Goal: Task Accomplishment & Management: Use online tool/utility

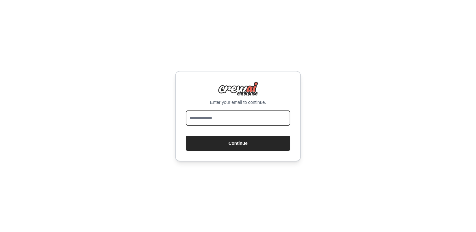
click at [271, 120] on input "email" at bounding box center [238, 118] width 105 height 15
type input "**********"
click at [186, 136] on button "Continue" at bounding box center [238, 143] width 105 height 15
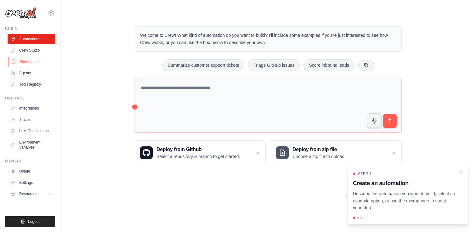
click at [24, 61] on link "Marketplace" at bounding box center [32, 62] width 48 height 10
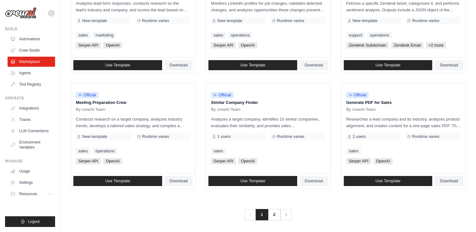
scroll to position [352, 0]
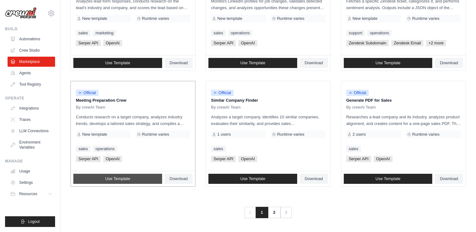
click at [125, 182] on link "Use Template" at bounding box center [117, 179] width 89 height 10
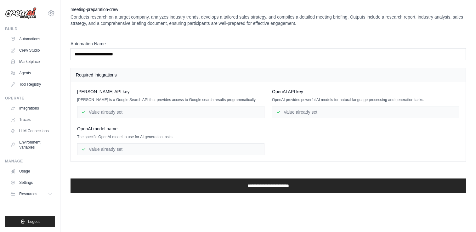
scroll to position [352, 0]
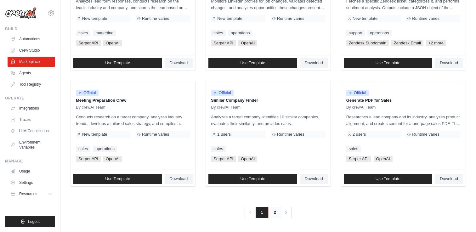
click at [276, 215] on link "2" at bounding box center [275, 212] width 13 height 11
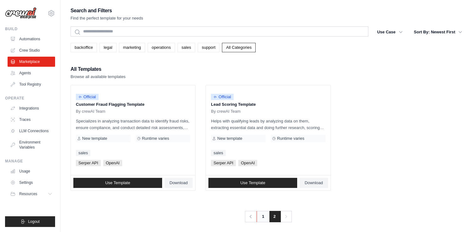
click at [261, 214] on link "1" at bounding box center [263, 216] width 13 height 11
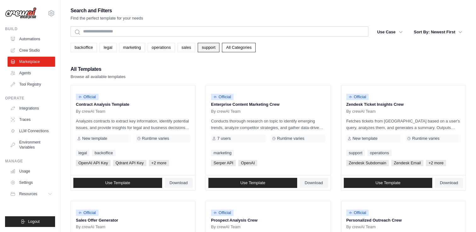
click at [207, 52] on link "support" at bounding box center [209, 47] width 22 height 9
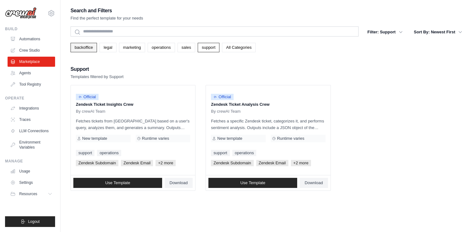
click at [95, 47] on link "backoffice" at bounding box center [84, 47] width 26 height 9
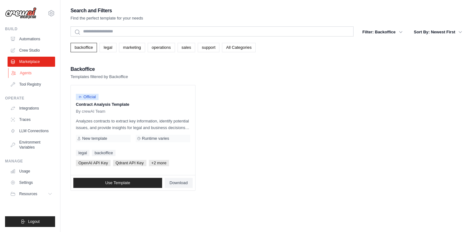
click at [40, 73] on link "Agents" at bounding box center [32, 73] width 48 height 10
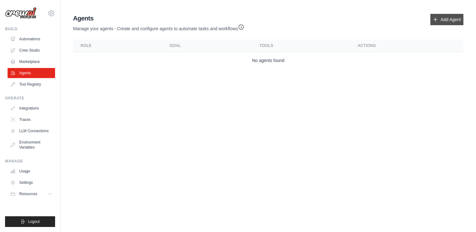
click at [439, 20] on link "Add Agent" at bounding box center [447, 19] width 33 height 11
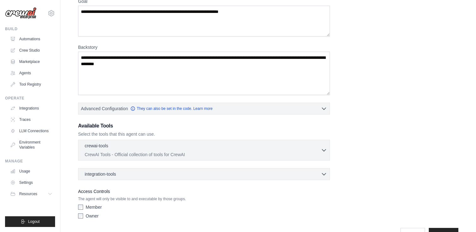
scroll to position [77, 0]
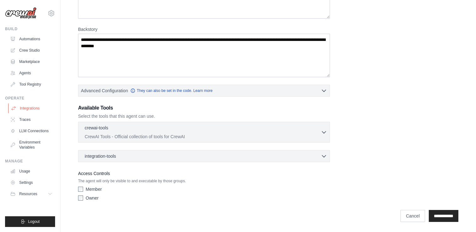
click at [30, 109] on link "Integrations" at bounding box center [32, 108] width 48 height 10
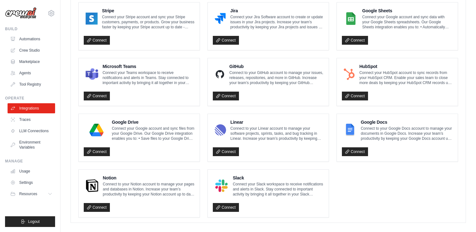
scroll to position [359, 0]
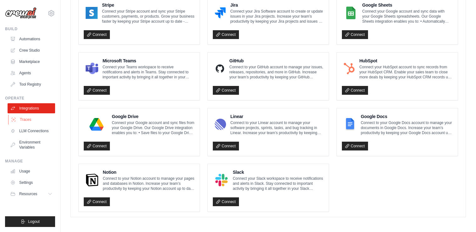
click at [40, 119] on link "Traces" at bounding box center [32, 120] width 48 height 10
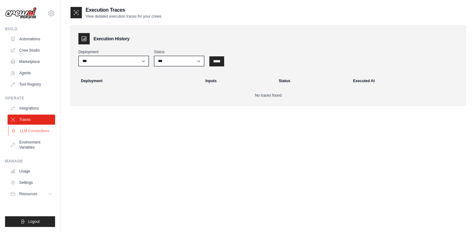
click at [39, 131] on link "LLM Connections" at bounding box center [32, 131] width 48 height 10
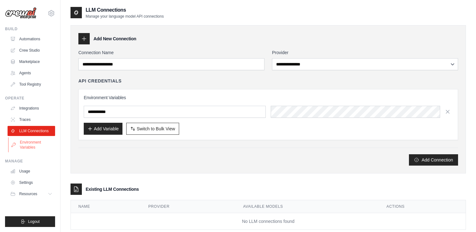
click at [37, 143] on link "Environment Variables" at bounding box center [32, 144] width 48 height 15
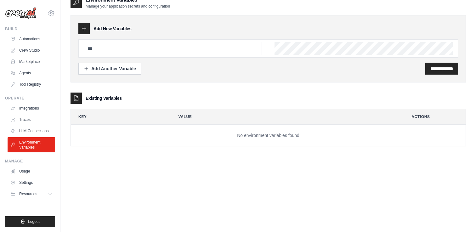
scroll to position [13, 0]
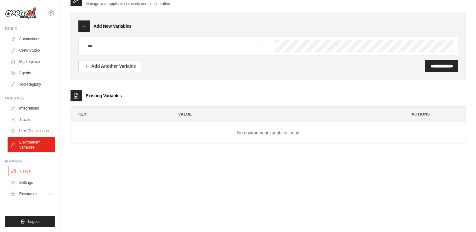
click at [34, 171] on link "Usage" at bounding box center [32, 171] width 48 height 10
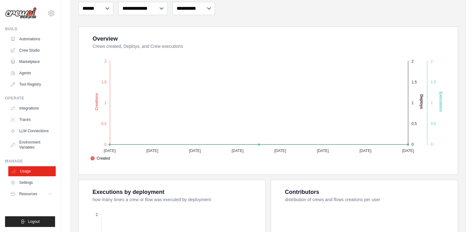
scroll to position [97, 0]
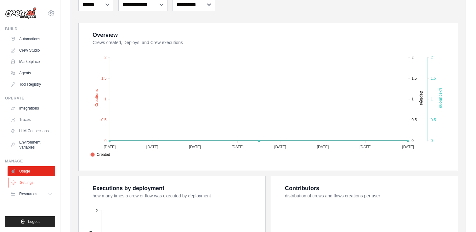
click at [33, 186] on link "Settings" at bounding box center [32, 183] width 48 height 10
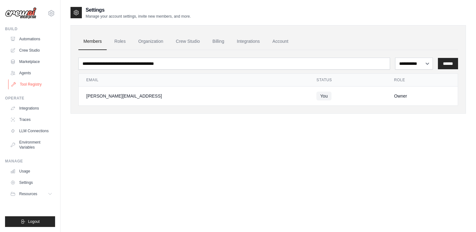
click at [37, 82] on link "Tool Registry" at bounding box center [32, 84] width 48 height 10
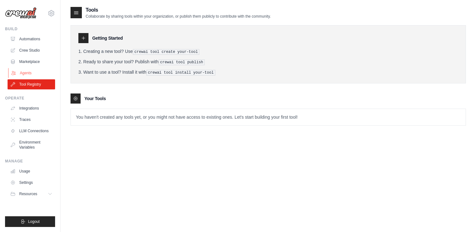
click at [28, 70] on link "Agents" at bounding box center [32, 73] width 48 height 10
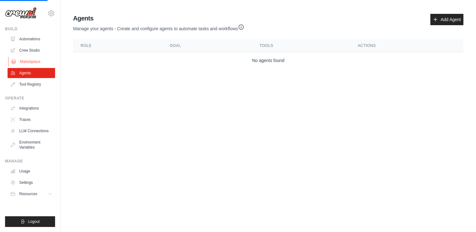
click at [30, 64] on link "Marketplace" at bounding box center [32, 62] width 48 height 10
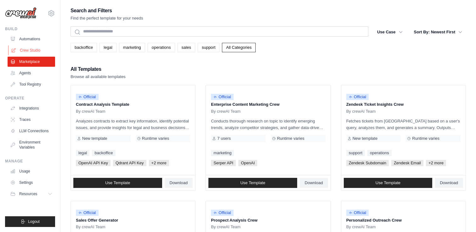
click at [33, 48] on link "Crew Studio" at bounding box center [32, 50] width 48 height 10
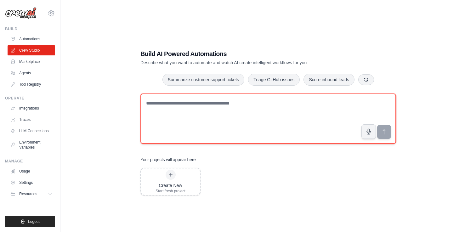
click at [217, 102] on textarea at bounding box center [268, 119] width 256 height 50
type textarea "**********"
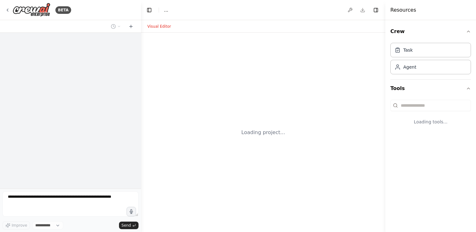
select select "****"
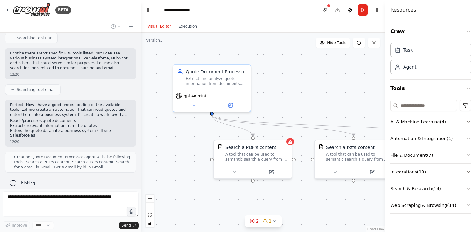
scroll to position [140, 0]
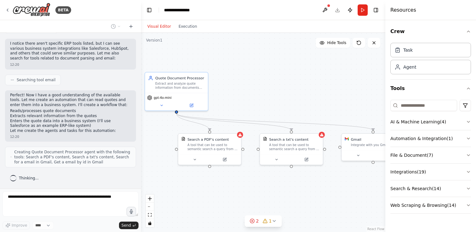
drag, startPoint x: 329, startPoint y: 111, endPoint x: 265, endPoint y: 105, distance: 64.2
click at [265, 105] on div ".deletable-edge-delete-btn { width: 20px; height: 20px; border: 0px solid #ffff…" at bounding box center [263, 132] width 244 height 199
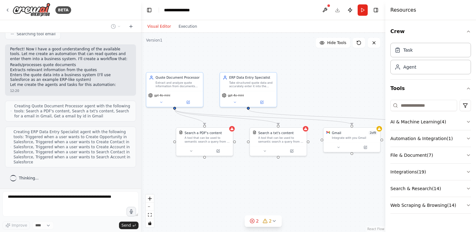
scroll to position [181, 0]
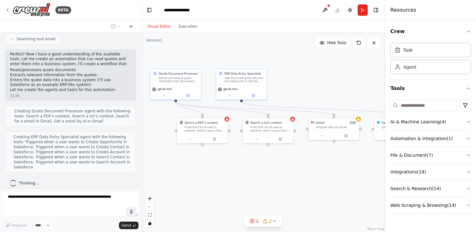
drag, startPoint x: 310, startPoint y: 170, endPoint x: 300, endPoint y: 157, distance: 16.4
click at [300, 157] on div ".deletable-edge-delete-btn { width: 20px; height: 20px; border: 0px solid #ffff…" at bounding box center [263, 132] width 244 height 199
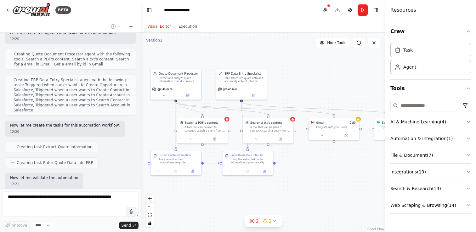
scroll to position [271, 0]
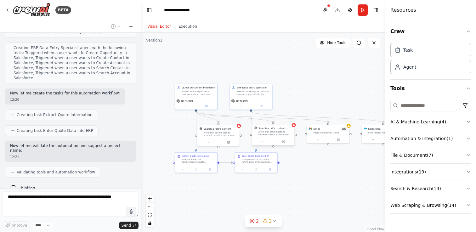
click at [273, 146] on div at bounding box center [273, 147] width 2 height 2
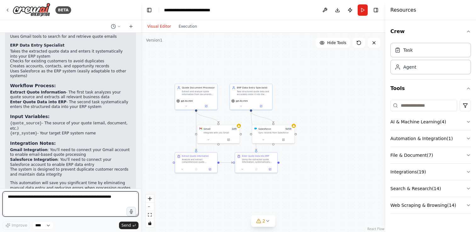
scroll to position [719, 0]
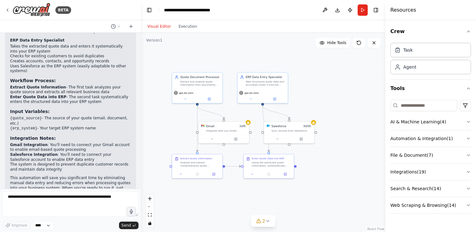
drag, startPoint x: 299, startPoint y: 95, endPoint x: 319, endPoint y: 86, distance: 21.8
click at [320, 86] on div ".deletable-edge-delete-btn { width: 20px; height: 20px; border: 0px solid #ffff…" at bounding box center [263, 132] width 244 height 199
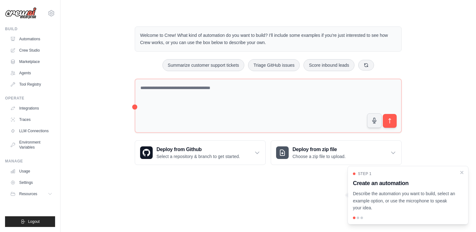
click at [452, 180] on h3 "Create an automation" at bounding box center [404, 183] width 103 height 9
click at [461, 172] on icon "Close walkthrough" at bounding box center [462, 172] width 3 height 3
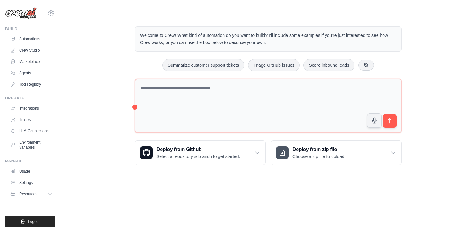
click at [133, 105] on div "Welcome to Crew! What kind of automation do you want to build? I'll include som…" at bounding box center [268, 95] width 282 height 159
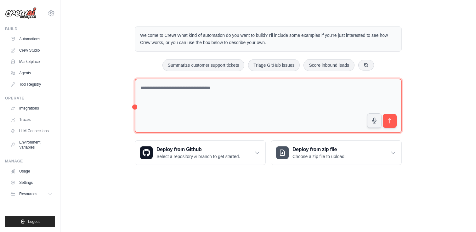
click at [135, 108] on textarea at bounding box center [268, 106] width 267 height 54
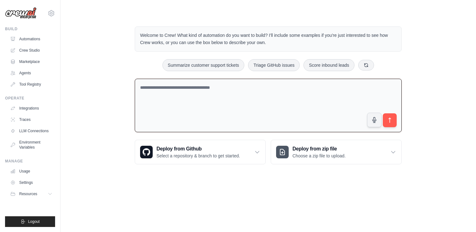
click at [164, 100] on textarea at bounding box center [268, 106] width 267 height 54
click at [312, 61] on button "Score inbound leads" at bounding box center [329, 65] width 51 height 12
type textarea "**********"
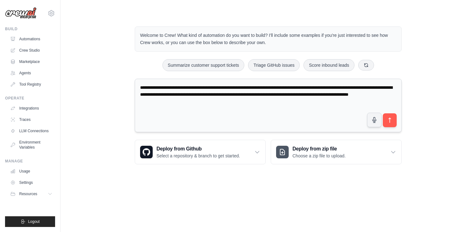
click at [397, 124] on textarea "**********" at bounding box center [268, 106] width 267 height 54
click at [394, 124] on button "submit" at bounding box center [390, 120] width 14 height 14
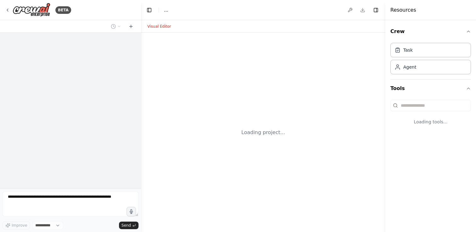
select select "****"
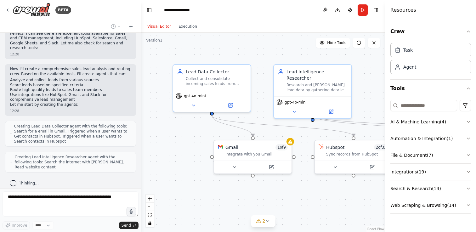
scroll to position [134, 0]
